Goal: Information Seeking & Learning: Learn about a topic

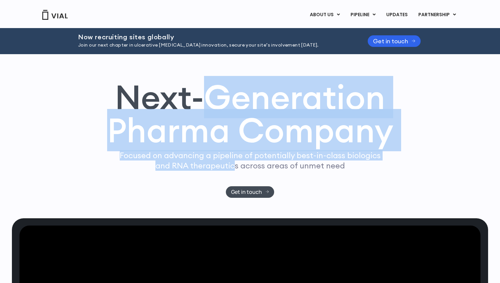
drag, startPoint x: 211, startPoint y: 87, endPoint x: 234, endPoint y: 168, distance: 84.8
click at [234, 167] on div "Next-Generation Pharma Company Focused on advancing a pipeline of potentially b…" at bounding box center [249, 139] width 423 height 117
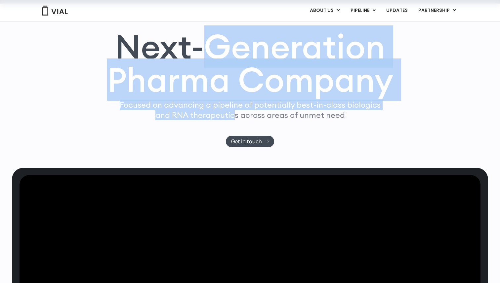
scroll to position [105, 0]
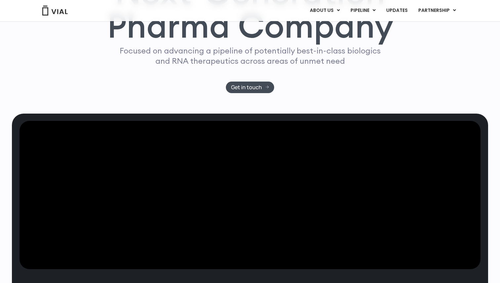
click at [303, 82] on div "Next-Generation Pharma Company Focused on advancing a pipeline of potentially b…" at bounding box center [249, 34] width 423 height 117
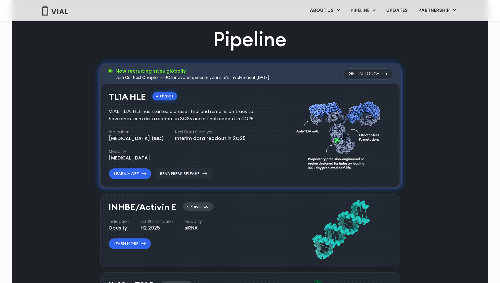
scroll to position [395, 0]
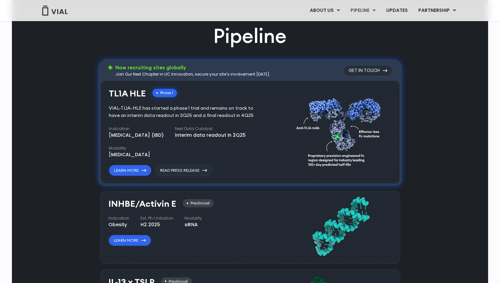
click at [266, 216] on div "INHBE/Activin E Preclinical Indication Obesity Est. Ph I Initiation H2 2025 Mod…" at bounding box center [188, 222] width 160 height 47
click at [283, 157] on div "TL1A HLE Phase I VIAL-TL1A-HLE has started a phase 1 trial and remains on track…" at bounding box center [197, 131] width 177 height 91
click at [282, 195] on div "INHBE/Activin E Preclinical Indication Obesity Est. Ph I Initiation H2 2025 Mod…" at bounding box center [250, 227] width 300 height 73
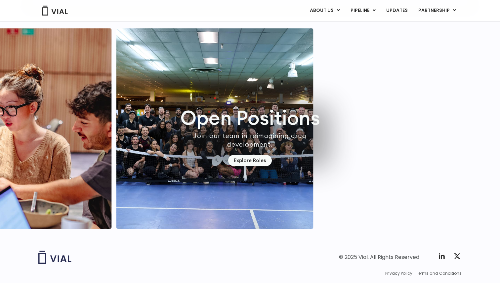
scroll to position [1856, 0]
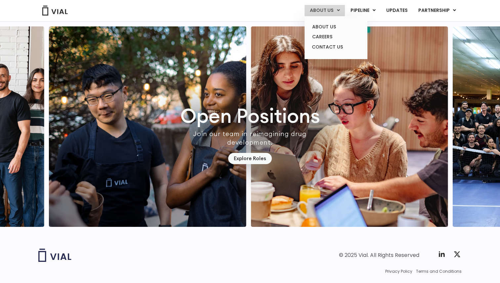
click at [333, 7] on link "ABOUT US" at bounding box center [325, 10] width 40 height 11
click at [328, 24] on link "ABOUT US" at bounding box center [336, 27] width 58 height 10
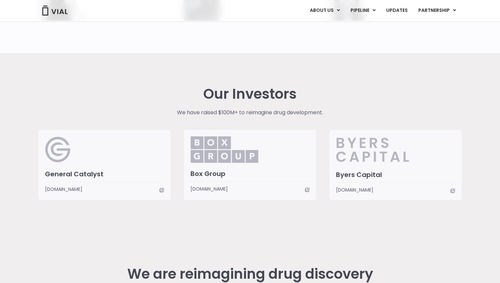
scroll to position [1529, 0]
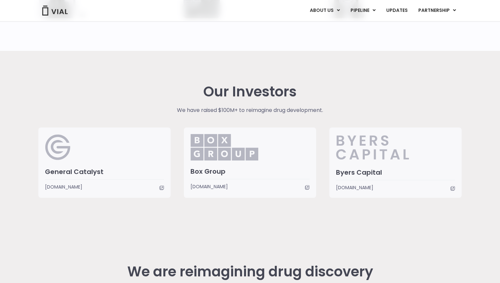
click at [357, 173] on h3 "Byers Capital" at bounding box center [395, 172] width 119 height 9
